Goal: Communication & Community: Answer question/provide support

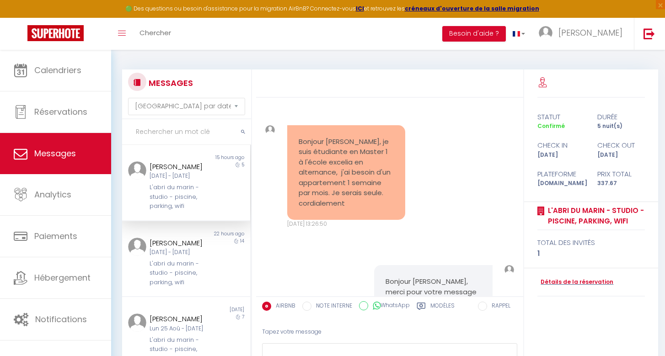
select select "message"
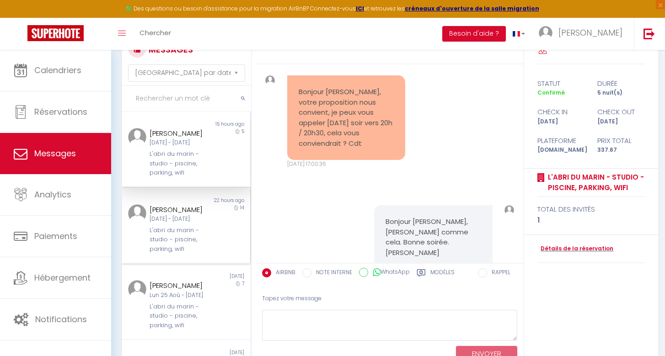
scroll to position [35, 0]
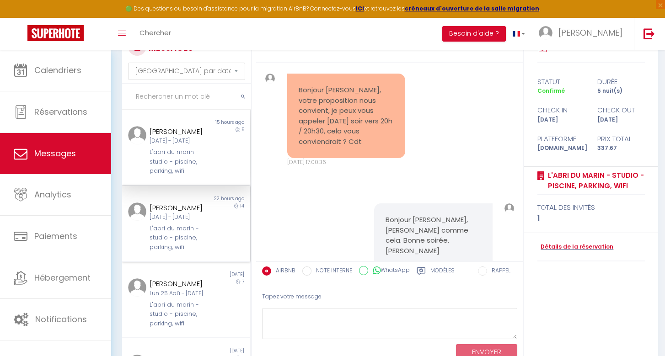
click at [172, 252] on div "L'abri du marin - studio - piscine, parking, wifi" at bounding box center [181, 238] width 63 height 28
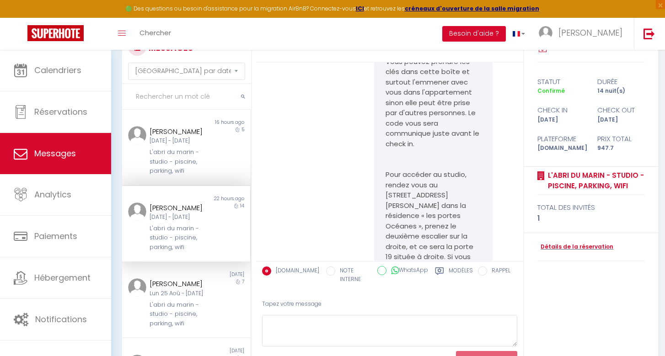
scroll to position [6841, 0]
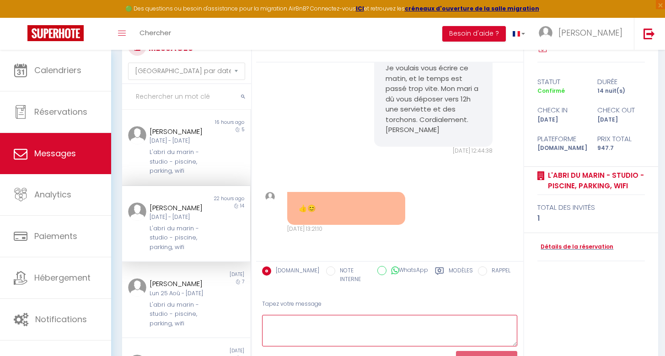
click at [289, 318] on textarea at bounding box center [389, 331] width 255 height 32
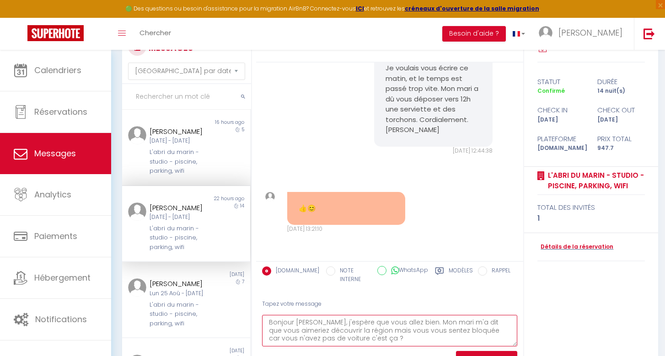
scroll to position [5, 0]
type textarea "Bonjour [PERSON_NAME], j'espère que vous allez bien. Mon mari m'a dit que vous …"
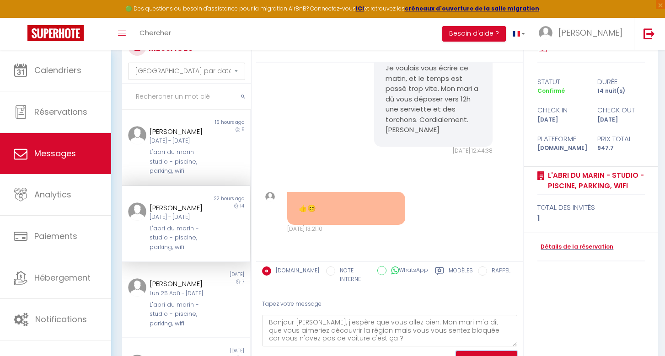
click at [490, 351] on button "ENVOYER" at bounding box center [486, 359] width 61 height 16
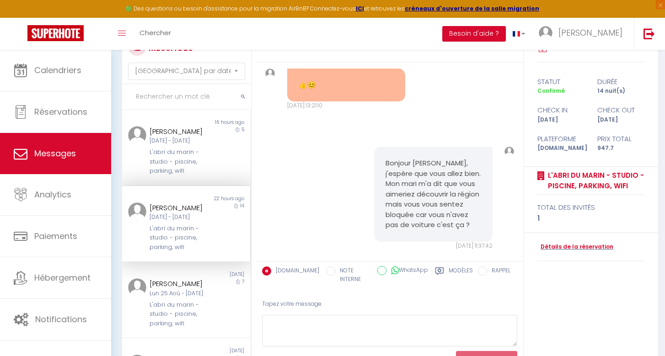
scroll to position [6992, 0]
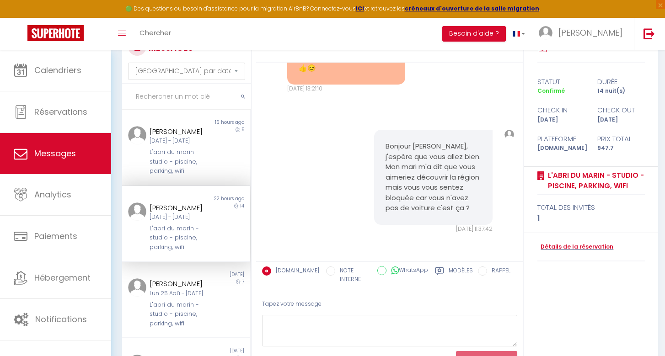
click at [356, 306] on div "Tapez votre message" at bounding box center [389, 304] width 255 height 22
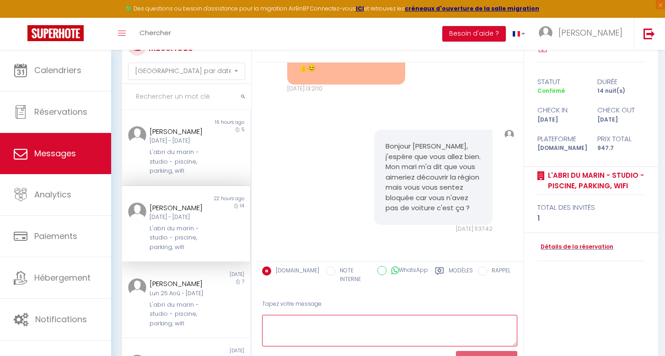
click at [354, 320] on textarea at bounding box center [389, 331] width 255 height 32
type textarea "Dites moi ce que vous voulez faire, j'essayerai de vous donner les infos pour q…"
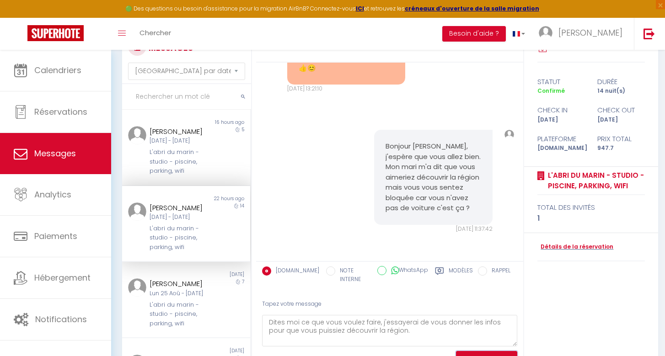
click at [488, 354] on button "ENVOYER" at bounding box center [486, 359] width 61 height 16
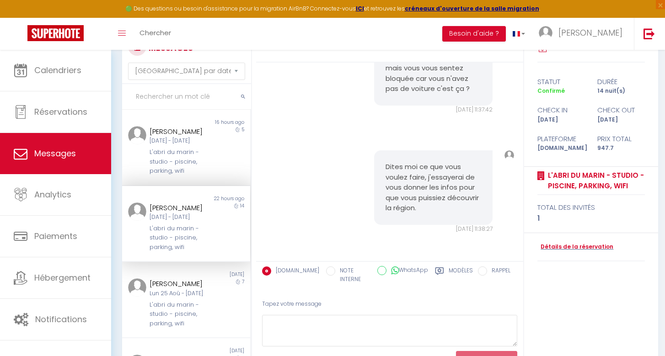
scroll to position [7111, 0]
